Goal: Information Seeking & Learning: Learn about a topic

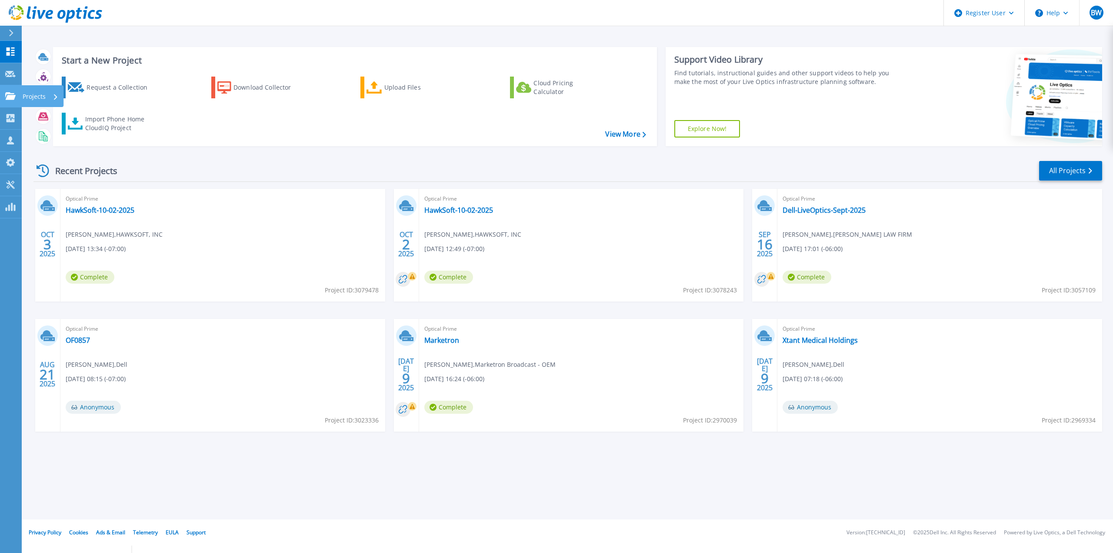
click at [14, 100] on icon at bounding box center [10, 95] width 10 height 7
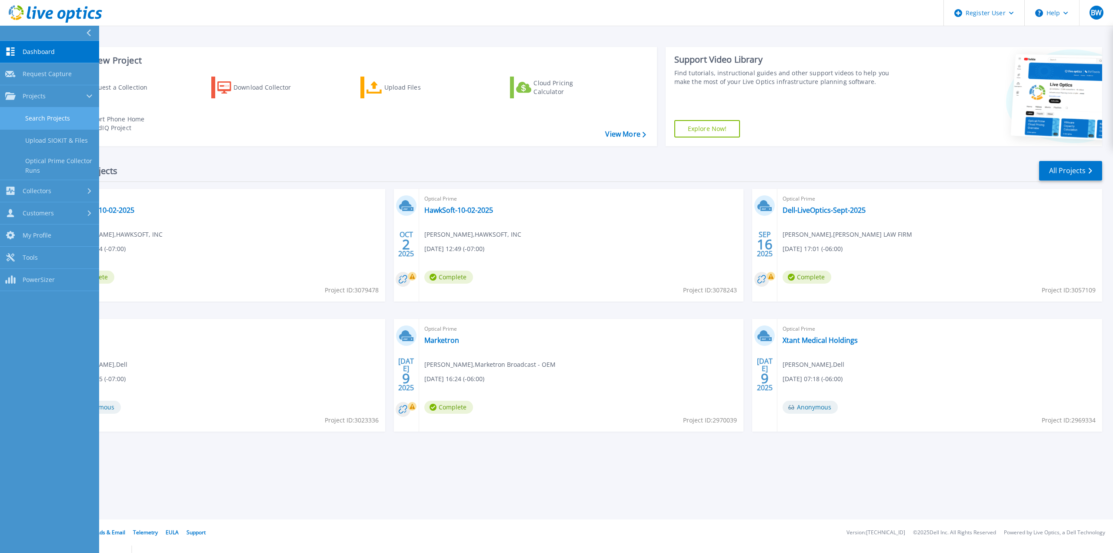
click at [32, 119] on link "Search Projects" at bounding box center [49, 118] width 99 height 22
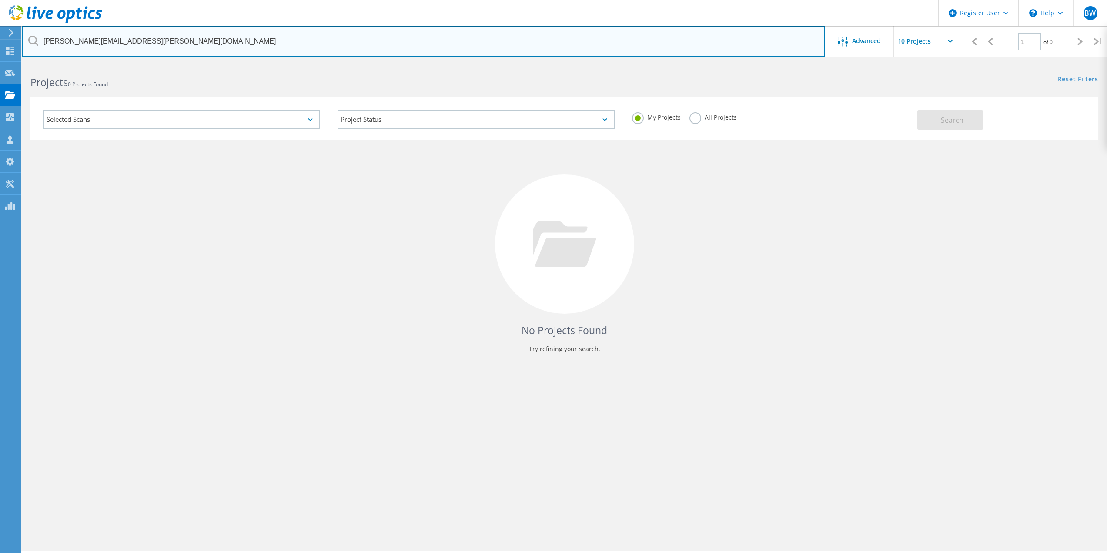
drag, startPoint x: 196, startPoint y: 41, endPoint x: -72, endPoint y: 49, distance: 268.0
click at [0, 49] on html "Register User \n Help Explore Helpful Articles Contact Support BW Dell User Bra…" at bounding box center [553, 321] width 1107 height 642
type input "@centerlogic.com"
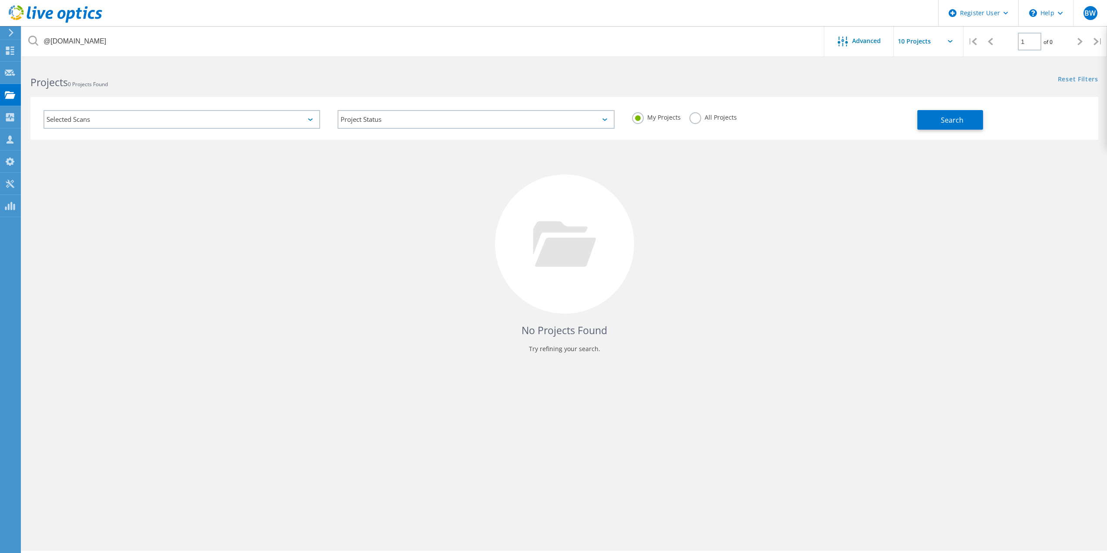
click at [692, 114] on label "All Projects" at bounding box center [712, 116] width 47 height 8
click at [0, 0] on input "All Projects" at bounding box center [0, 0] width 0 height 0
click at [1002, 115] on div "Search" at bounding box center [1005, 115] width 177 height 28
click at [974, 122] on button "Search" at bounding box center [950, 120] width 66 height 20
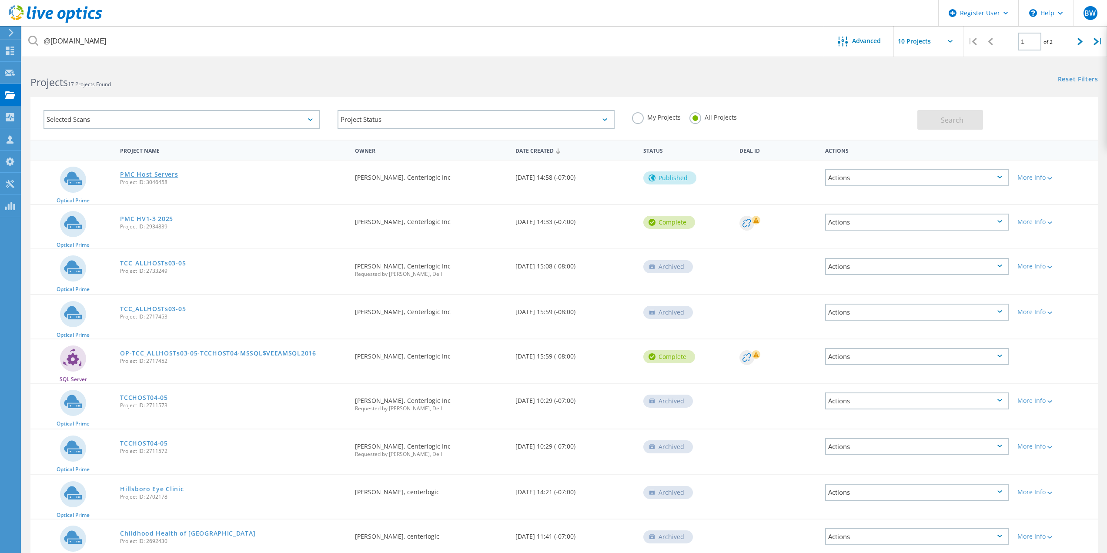
click at [162, 174] on link "PMC Host Servers" at bounding box center [149, 174] width 58 height 6
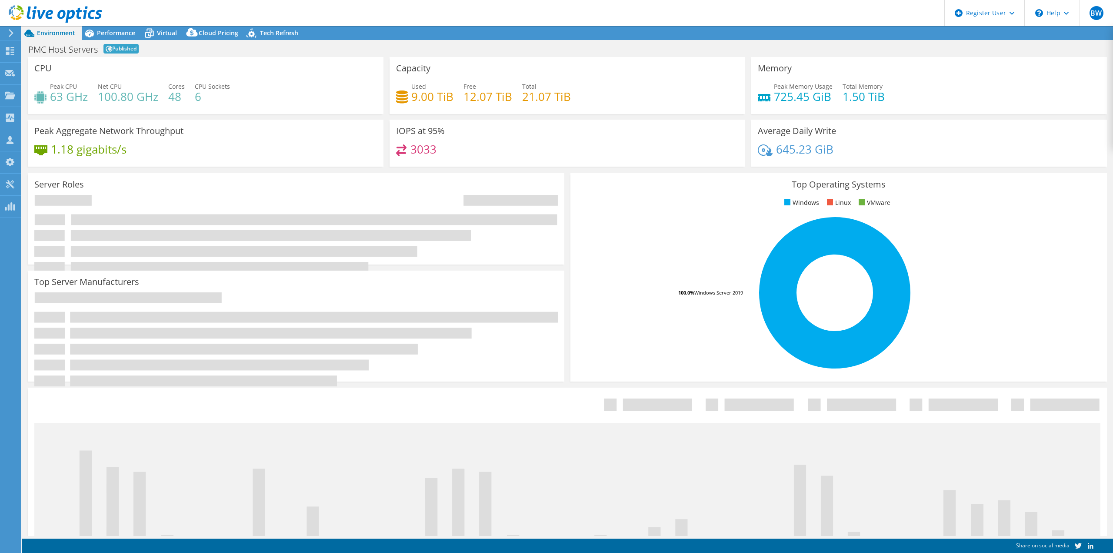
select select "USWest"
select select "USD"
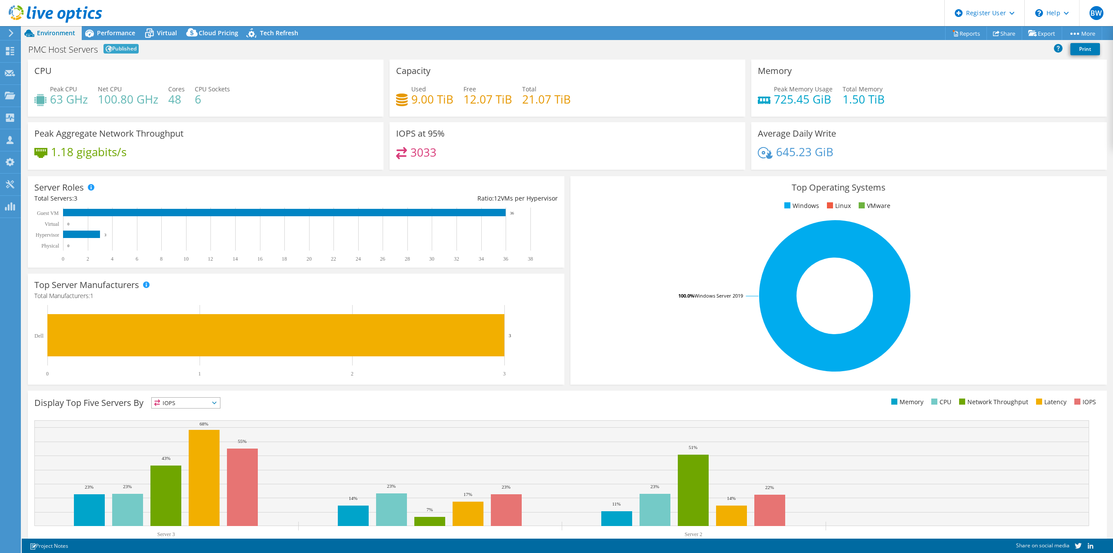
click at [281, 41] on div "PMC Host Servers Published Print" at bounding box center [567, 49] width 1091 height 16
click at [280, 36] on span "Tech Refresh" at bounding box center [279, 33] width 38 height 8
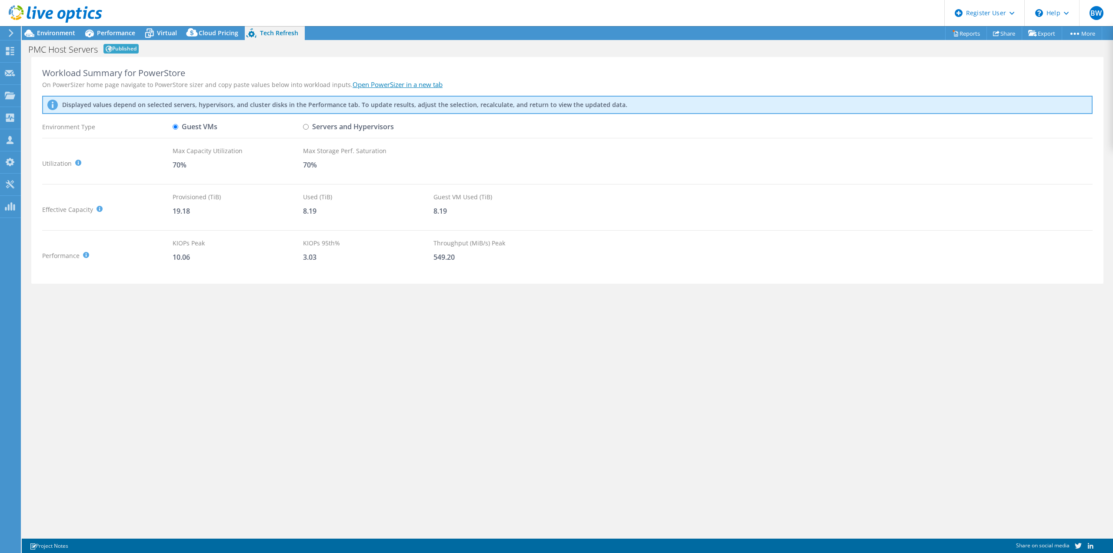
click at [404, 83] on link "Open PowerSizer in a new tab" at bounding box center [398, 84] width 90 height 9
click at [303, 127] on input "Servers and Hypervisors" at bounding box center [306, 127] width 6 height 6
radio input "true"
click at [177, 127] on input "Guest VMs" at bounding box center [176, 127] width 6 height 6
radio input "true"
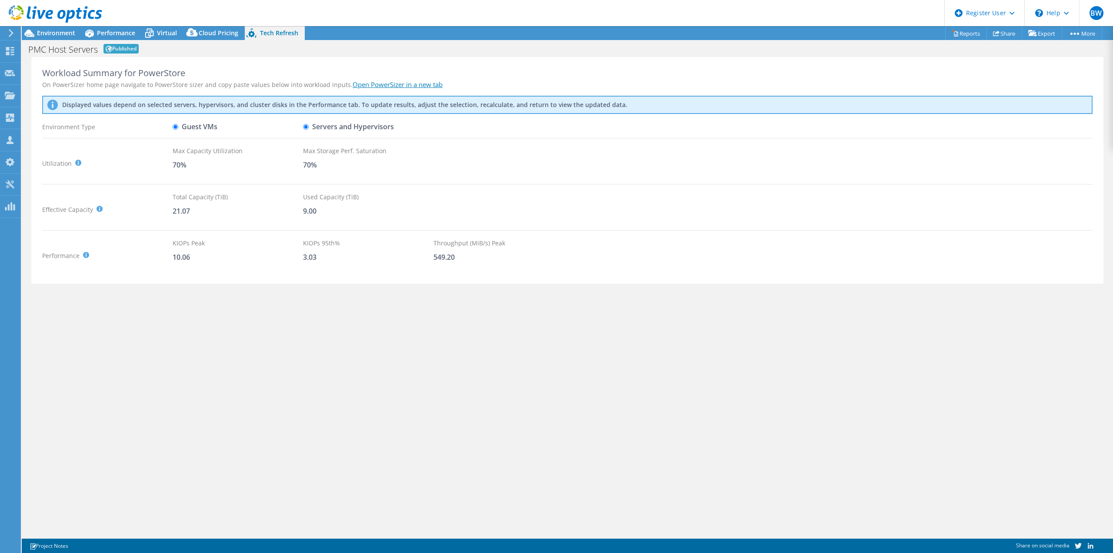
radio input "false"
click at [286, 274] on div "Workload Summary for PowerStore On PowerSizer home page navigate to PowerStore …" at bounding box center [567, 170] width 1072 height 227
click at [367, 85] on link "Open PowerSizer in a new tab" at bounding box center [398, 84] width 90 height 9
click at [149, 30] on icon at bounding box center [149, 33] width 15 height 15
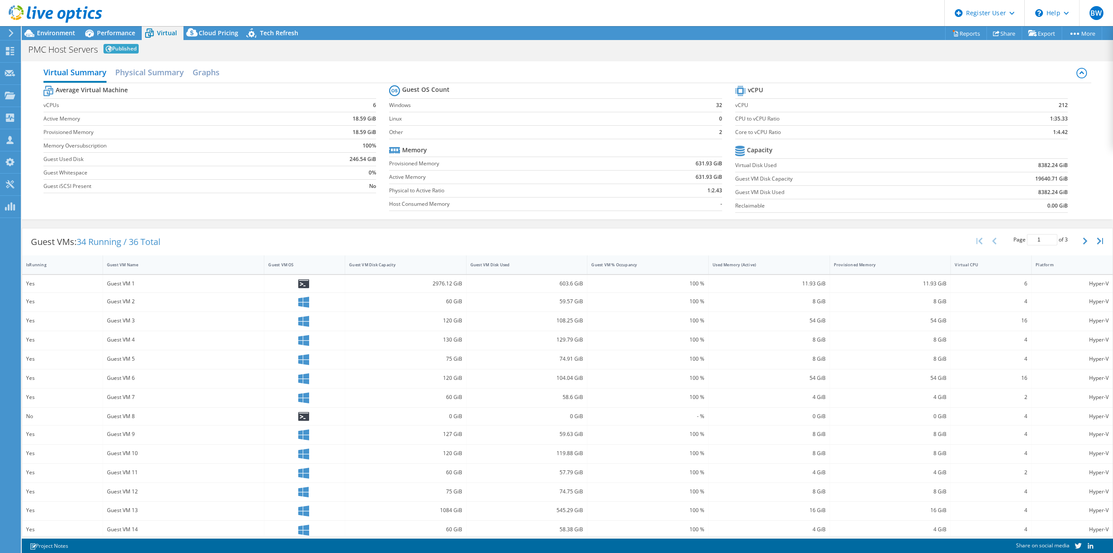
drag, startPoint x: 280, startPoint y: 34, endPoint x: 280, endPoint y: 43, distance: 8.7
click at [280, 34] on span "Tech Refresh" at bounding box center [279, 33] width 38 height 8
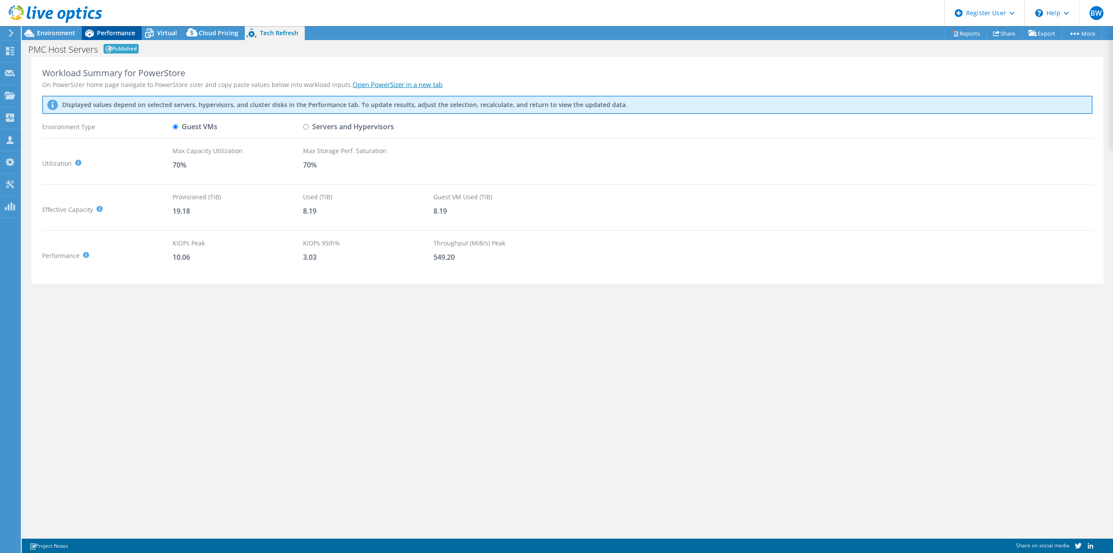
click at [100, 33] on span "Performance" at bounding box center [116, 33] width 38 height 8
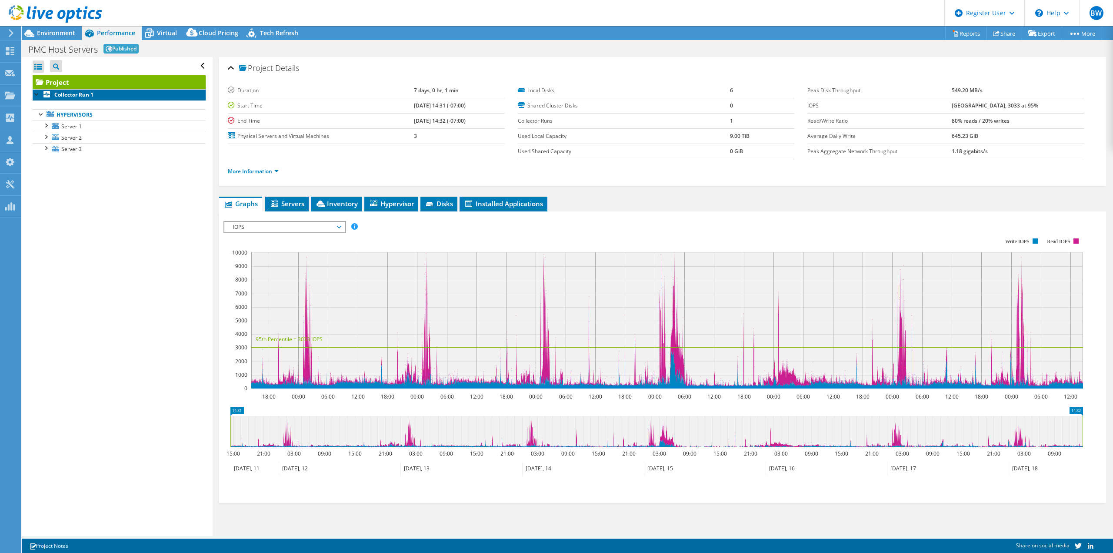
click at [71, 94] on b "Collector Run 1" at bounding box center [73, 94] width 39 height 7
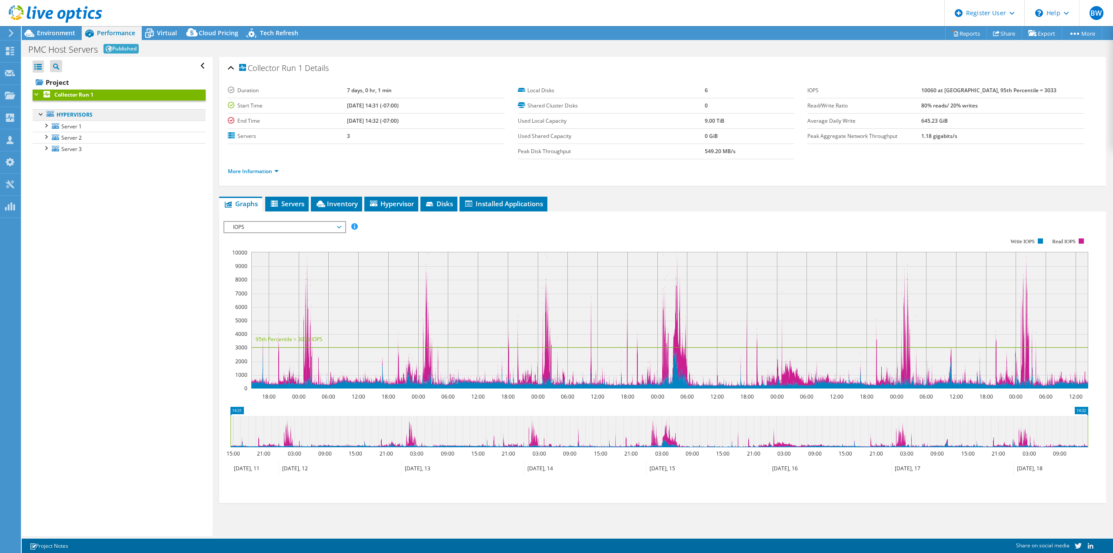
click at [55, 113] on link "Hypervisors" at bounding box center [119, 114] width 173 height 11
click at [66, 113] on link "Hypervisors" at bounding box center [119, 114] width 173 height 11
click at [57, 127] on icon at bounding box center [55, 126] width 7 height 6
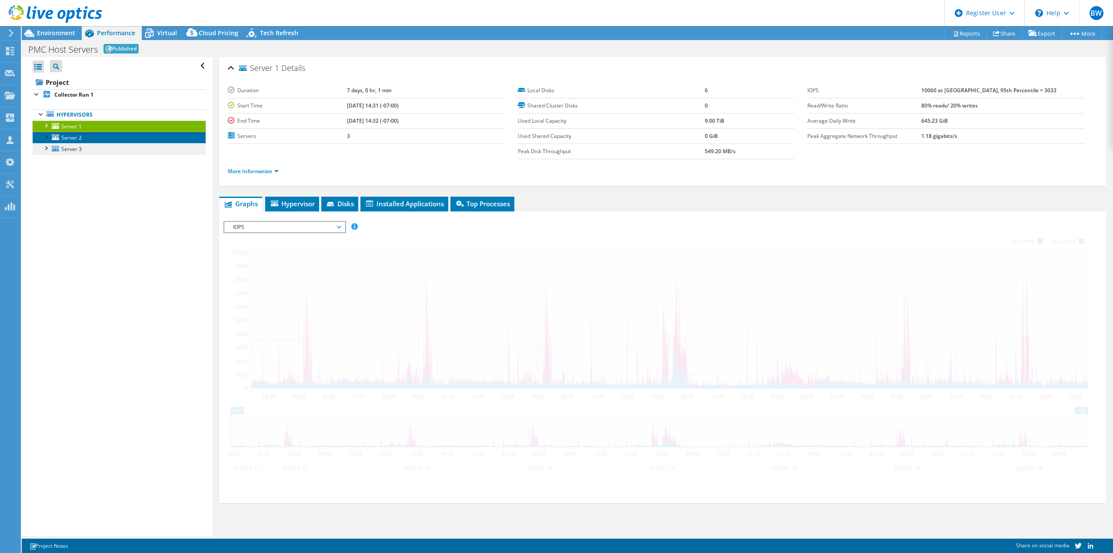
click at [69, 140] on span "Server 2" at bounding box center [71, 137] width 20 height 7
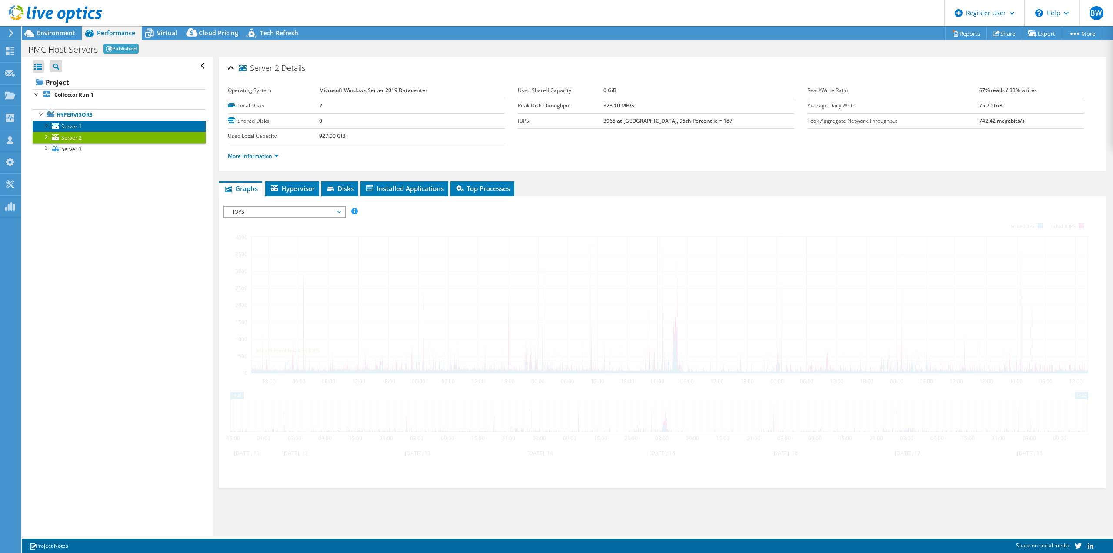
click at [70, 124] on span "Server 1" at bounding box center [71, 126] width 20 height 7
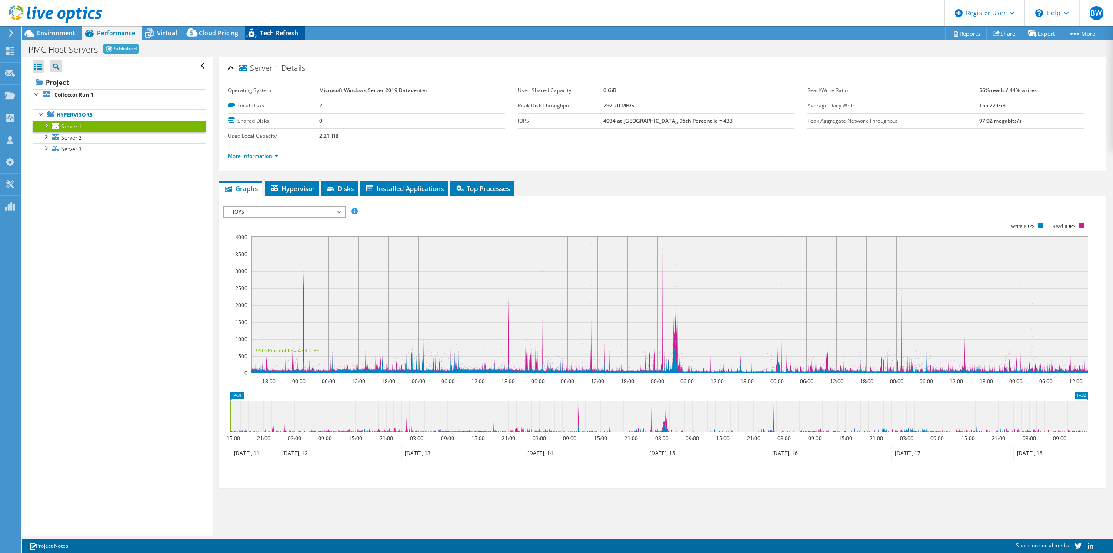
click at [267, 28] on div "Tech Refresh" at bounding box center [275, 33] width 60 height 14
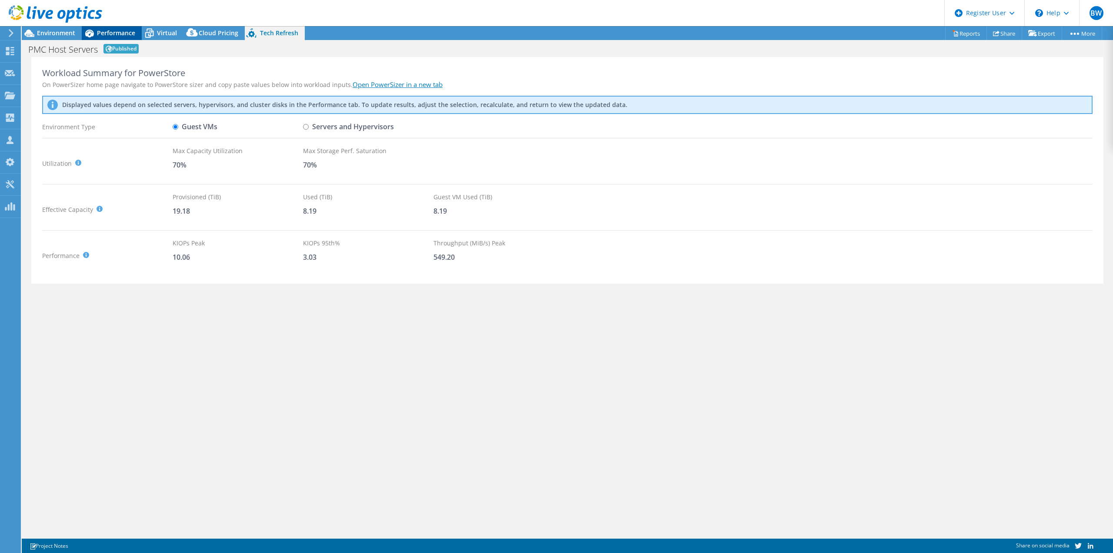
click at [124, 34] on span "Performance" at bounding box center [116, 33] width 38 height 8
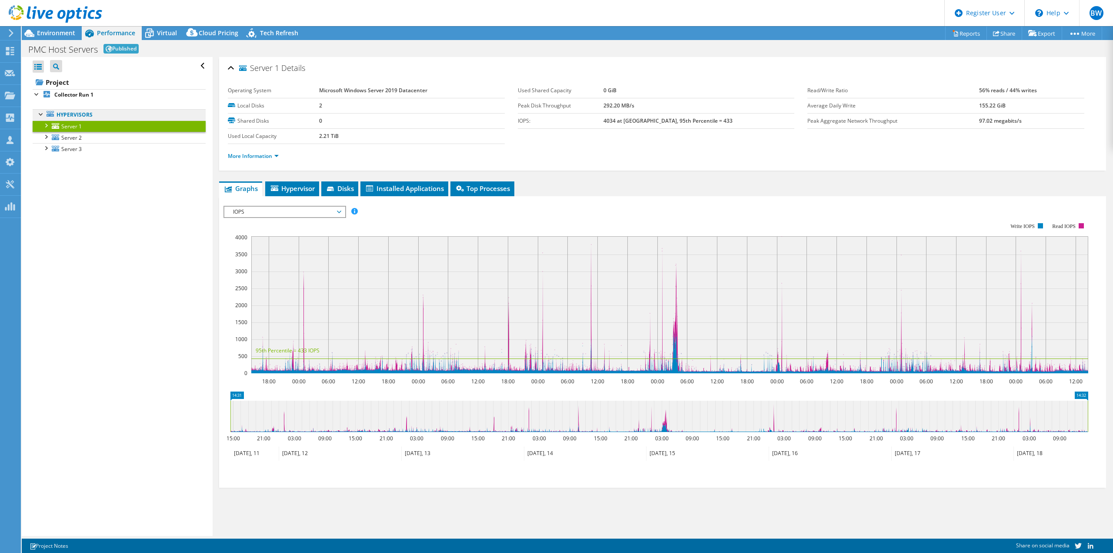
click at [38, 119] on link "Hypervisors" at bounding box center [119, 114] width 173 height 11
click at [44, 114] on div at bounding box center [41, 113] width 9 height 9
click at [81, 117] on link "Hypervisors" at bounding box center [119, 114] width 173 height 11
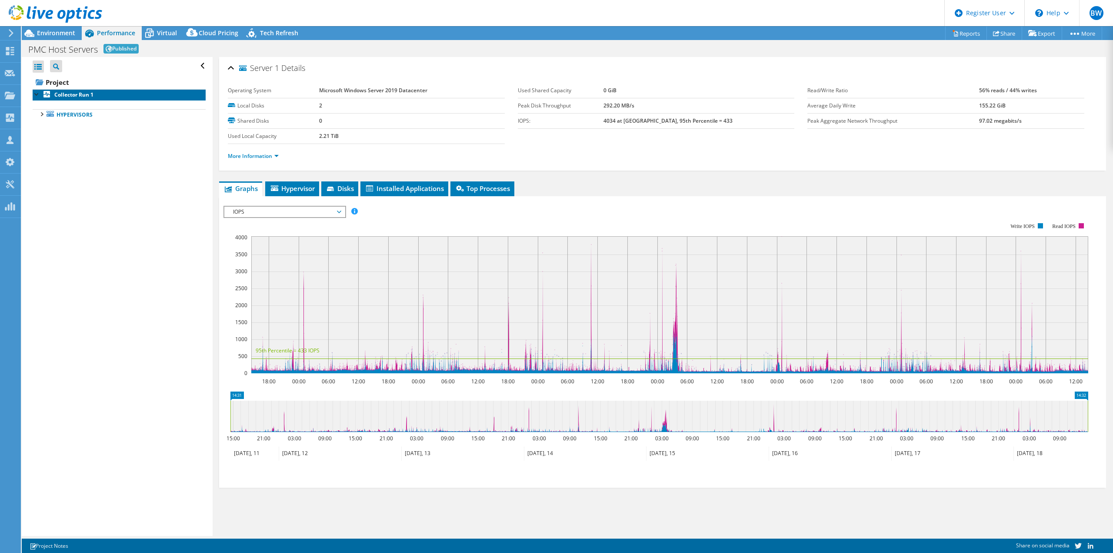
click at [54, 92] on link "Collector Run 1" at bounding box center [119, 94] width 173 height 11
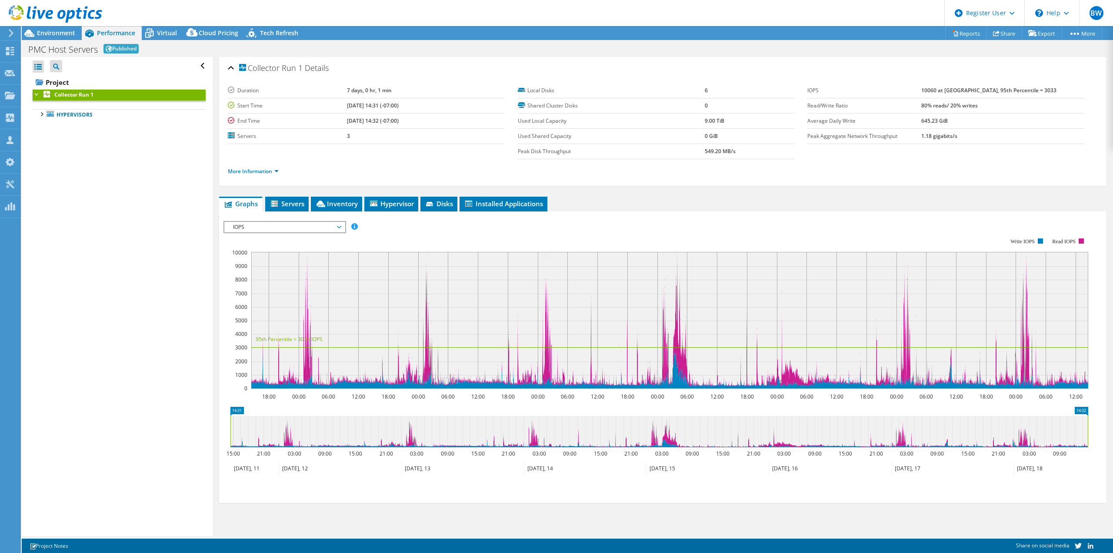
click at [250, 177] on div "More Information" at bounding box center [663, 171] width 870 height 24
click at [249, 168] on link "More Information" at bounding box center [253, 170] width 51 height 7
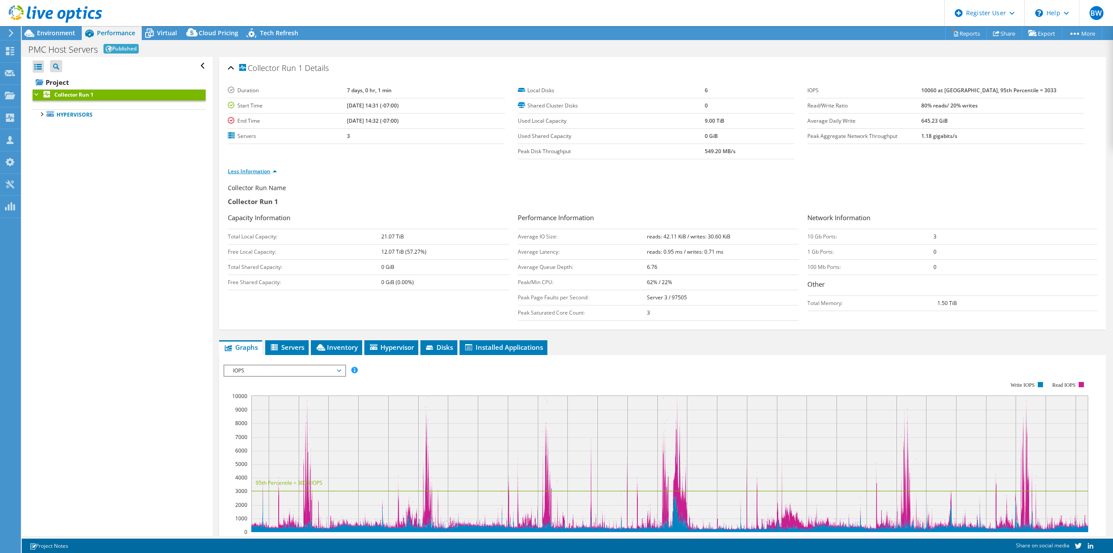
click at [249, 168] on link "Less Information" at bounding box center [252, 170] width 49 height 7
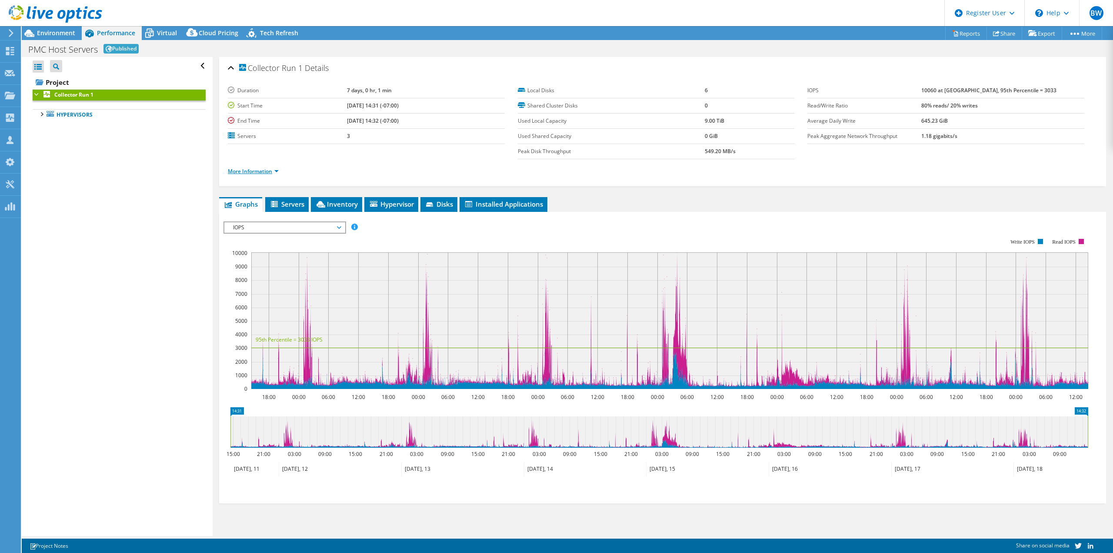
click at [249, 168] on link "More Information" at bounding box center [253, 170] width 51 height 7
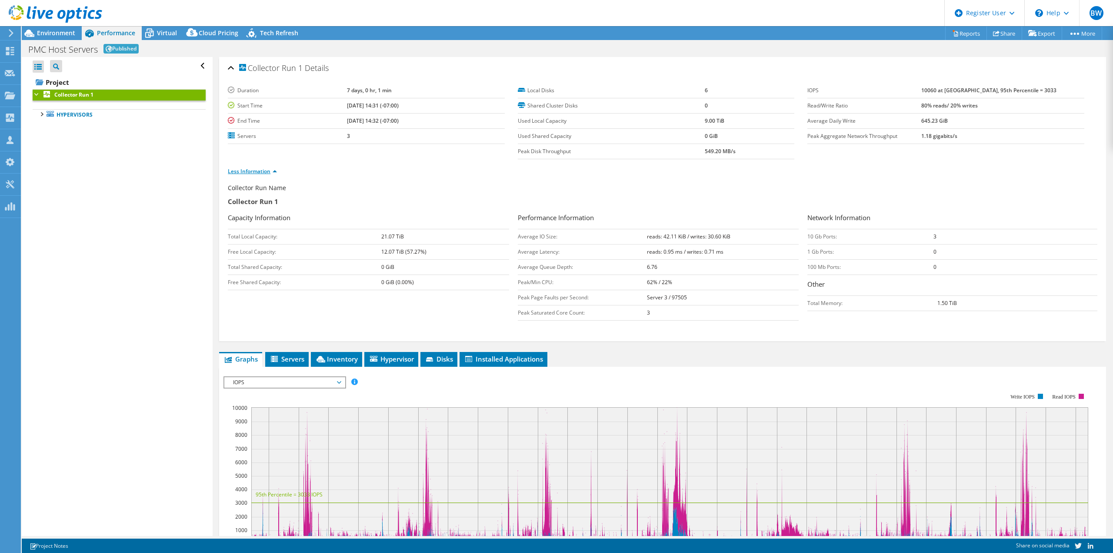
click at [249, 168] on link "Less Information" at bounding box center [252, 170] width 49 height 7
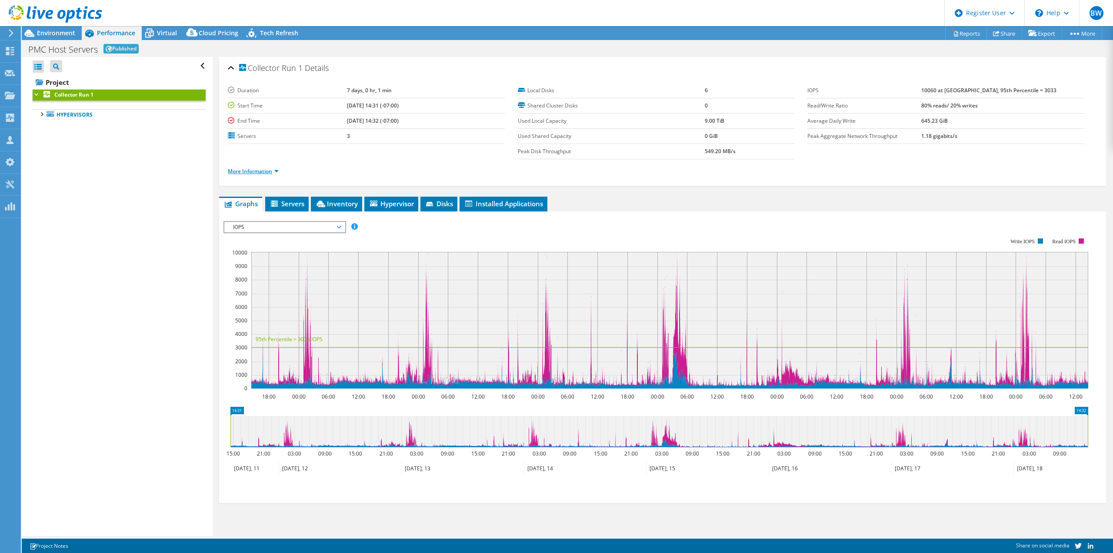
click at [259, 171] on link "More Information" at bounding box center [253, 170] width 51 height 7
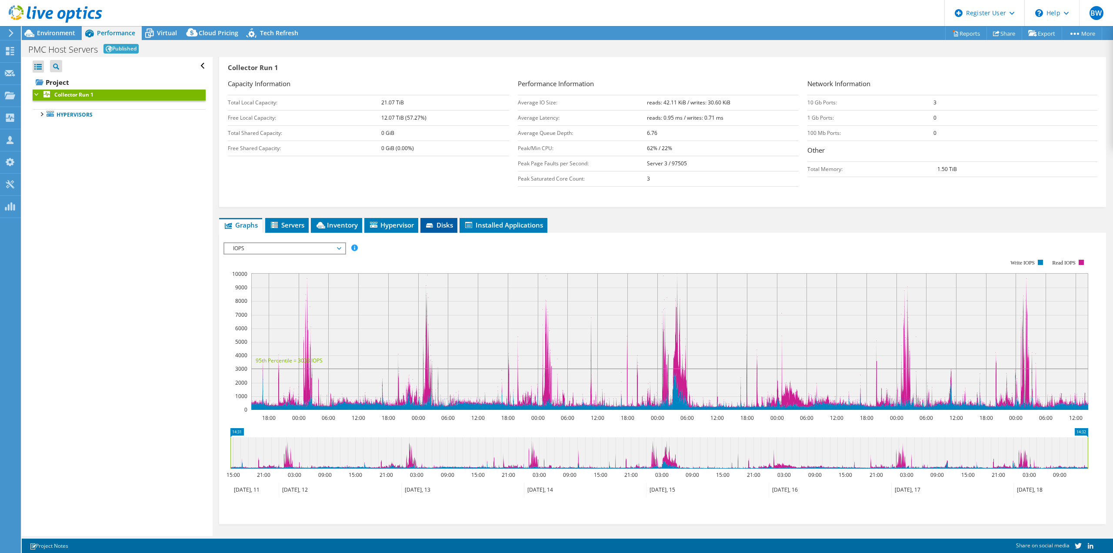
scroll to position [137, 0]
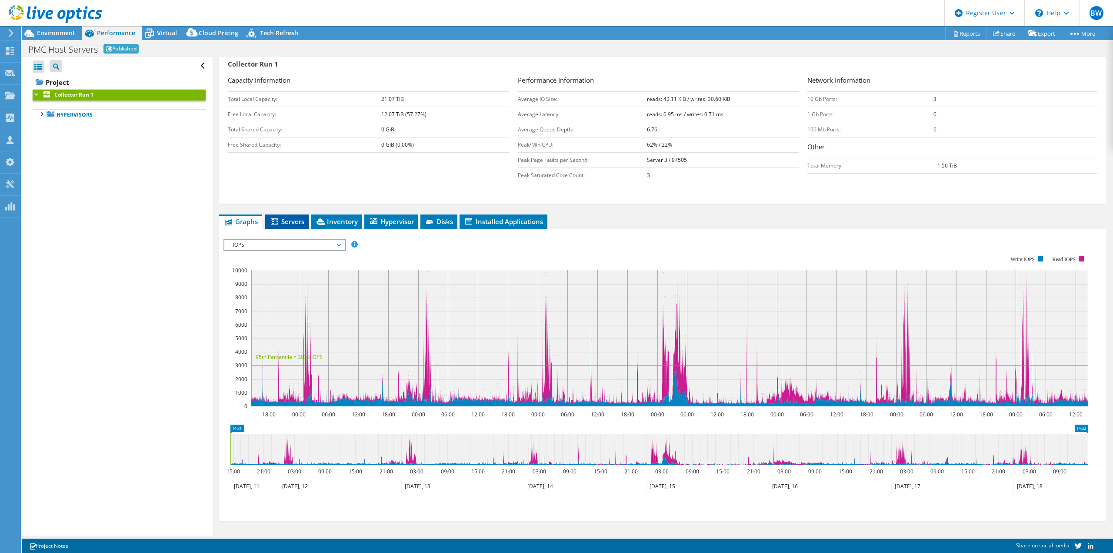
click at [297, 223] on span "Servers" at bounding box center [287, 221] width 35 height 9
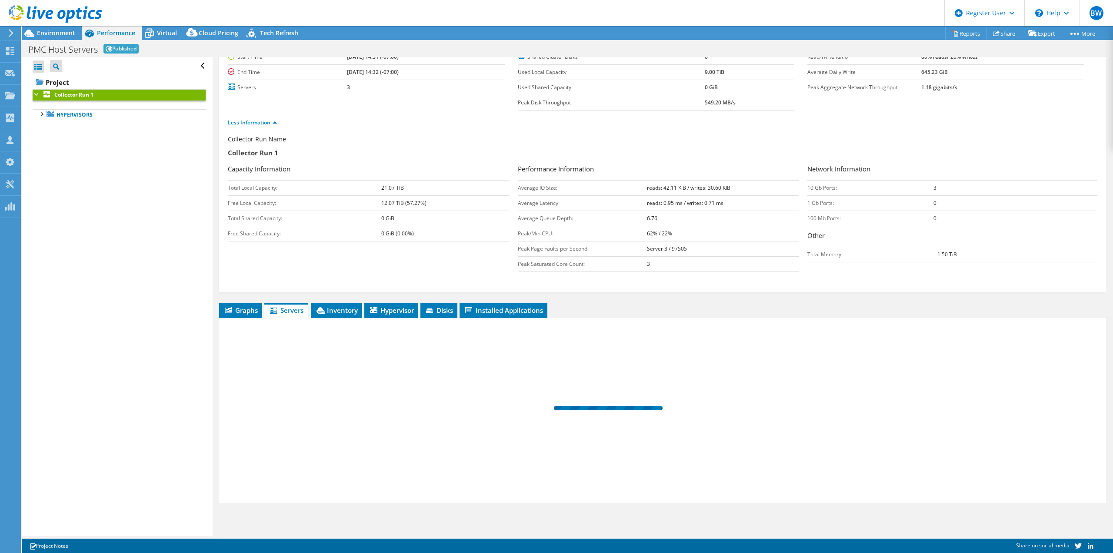
scroll to position [49, 0]
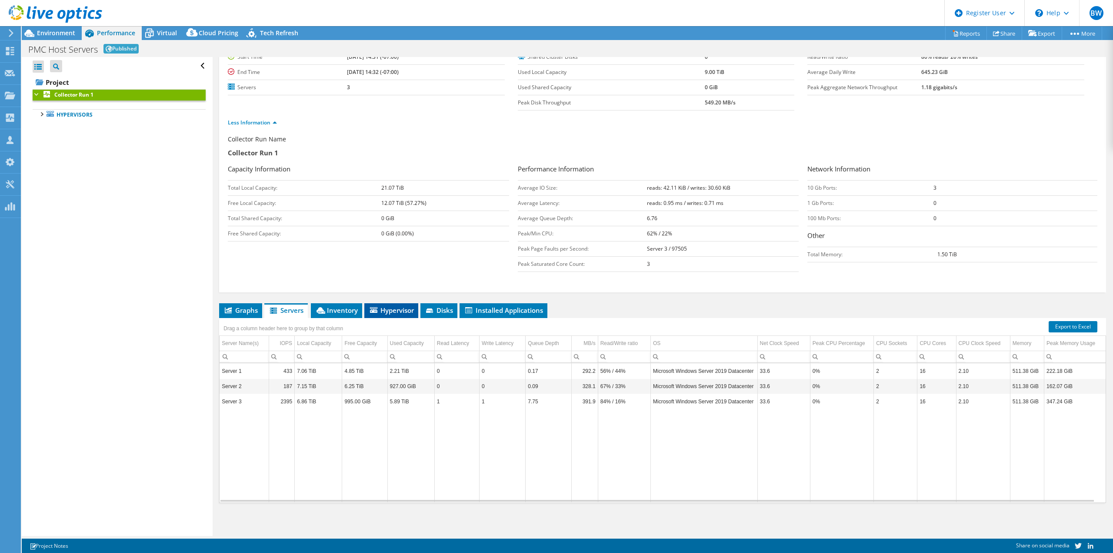
click at [394, 306] on span "Hypervisor" at bounding box center [391, 310] width 45 height 9
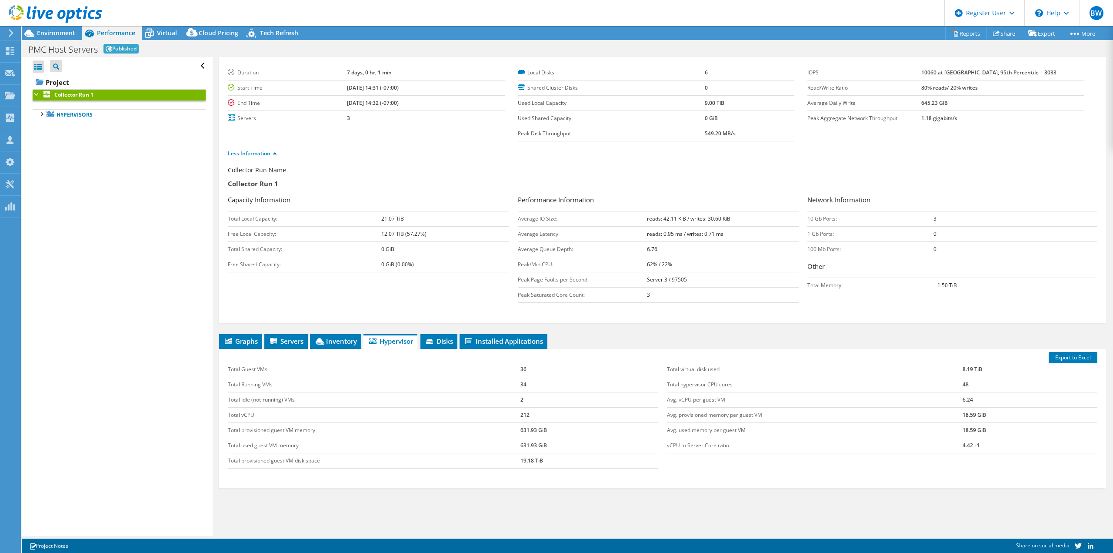
scroll to position [0, 0]
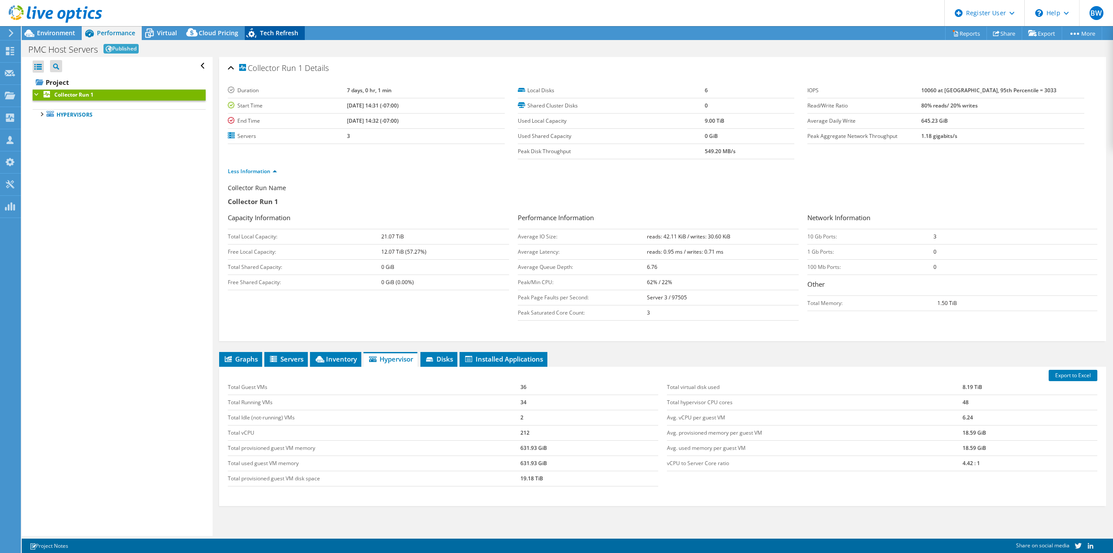
click at [294, 34] on span "Tech Refresh" at bounding box center [279, 33] width 38 height 8
